Goal: Find specific page/section: Find specific page/section

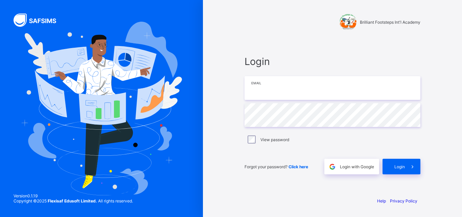
type input "**********"
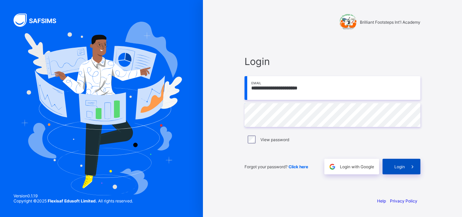
click at [393, 166] on div "Login" at bounding box center [402, 167] width 38 height 16
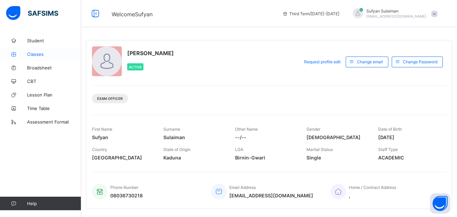
click at [29, 52] on span "Classes" at bounding box center [54, 53] width 54 height 5
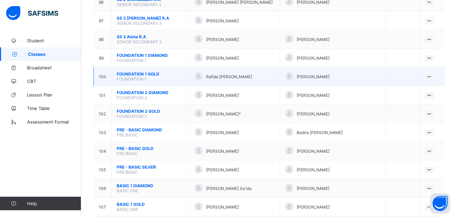
scroll to position [1896, 0]
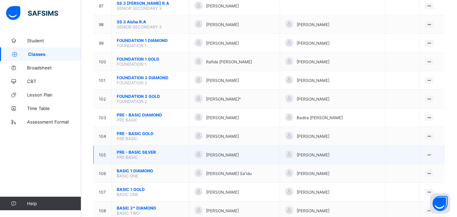
click at [149, 150] on span "PRE - BASIC SILVER" at bounding box center [150, 152] width 67 height 5
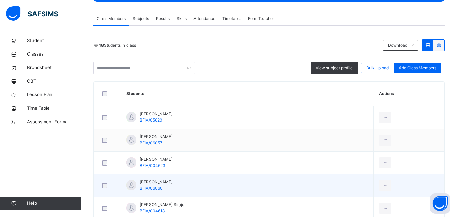
scroll to position [158, 0]
